Goal: Task Accomplishment & Management: Use online tool/utility

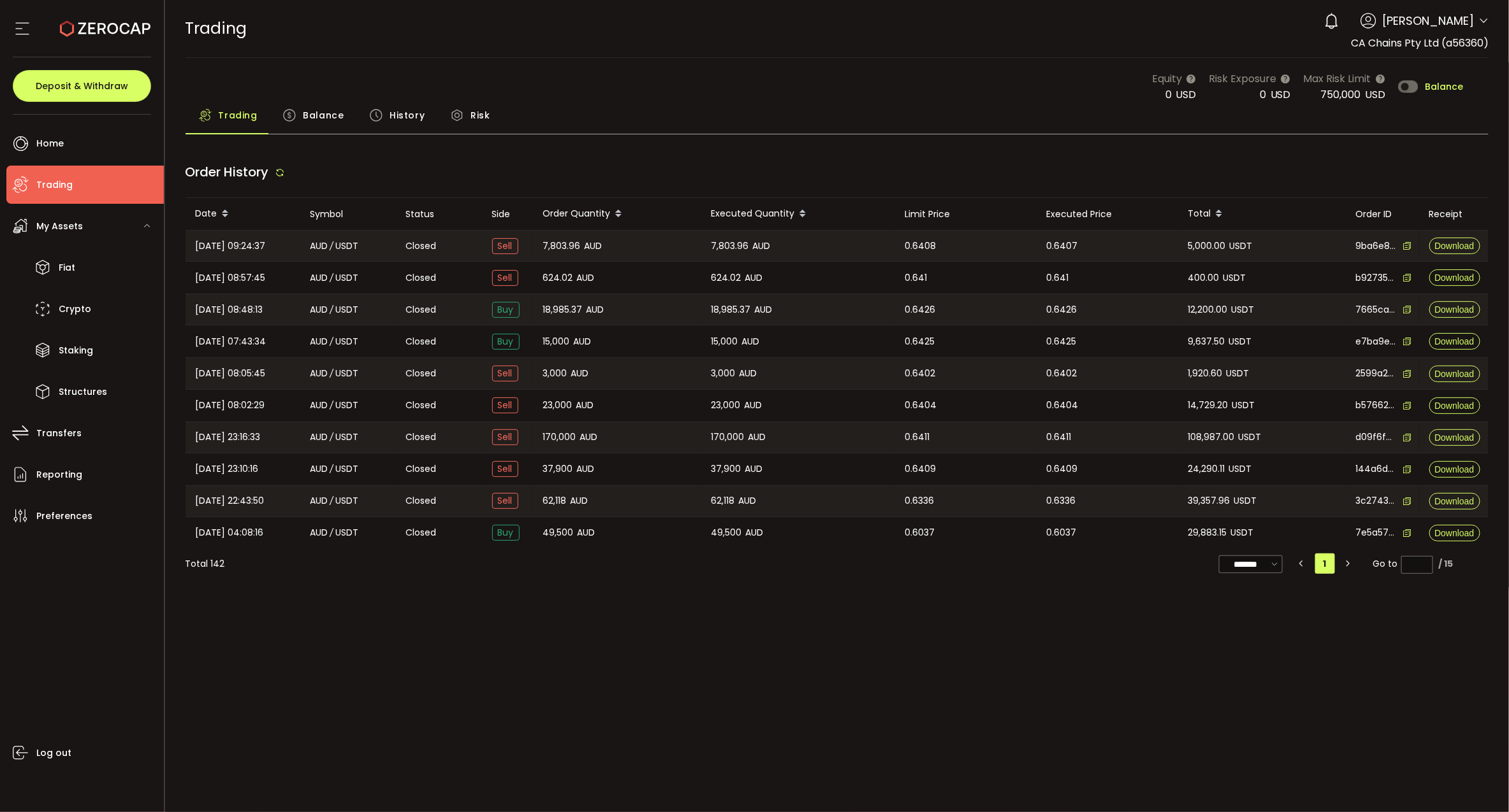
type input "***"
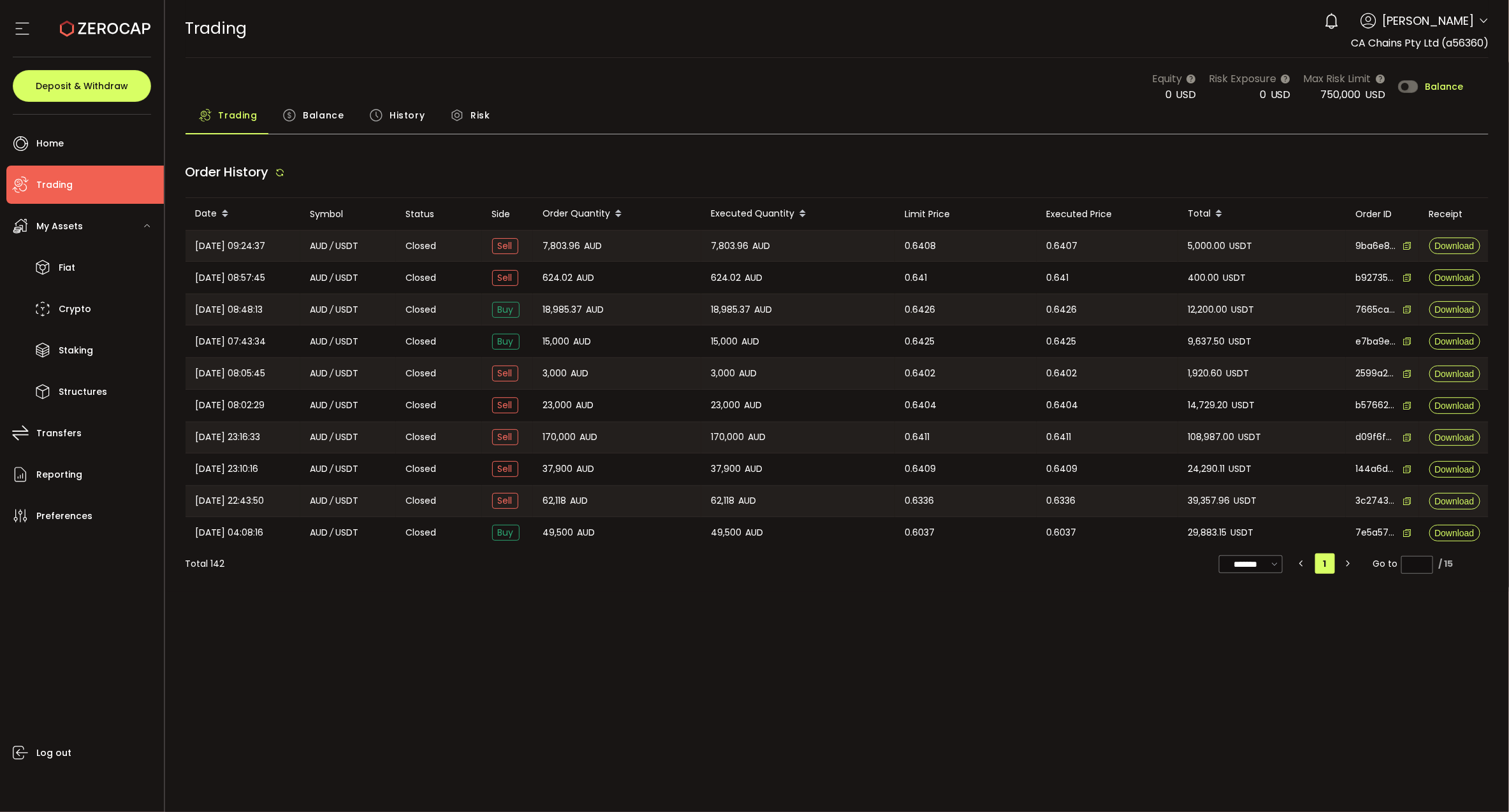
type input "***"
